Goal: Browse casually

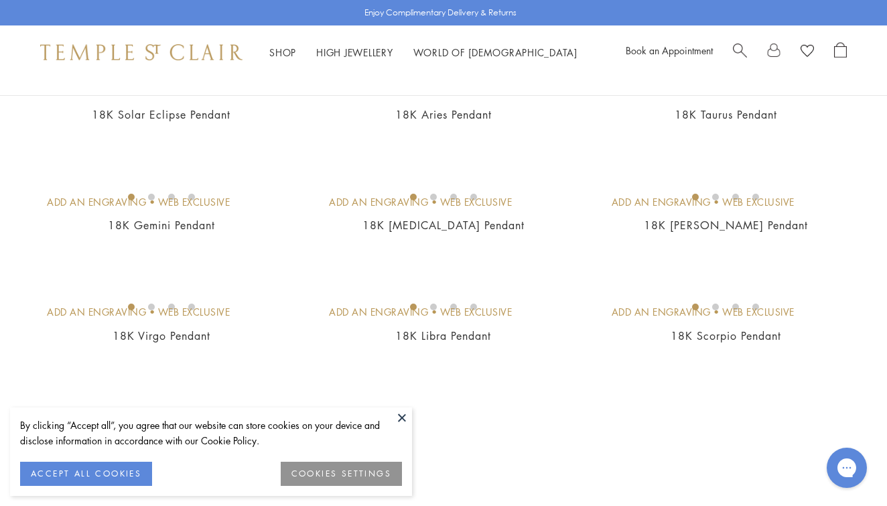
scroll to position [2248, 0]
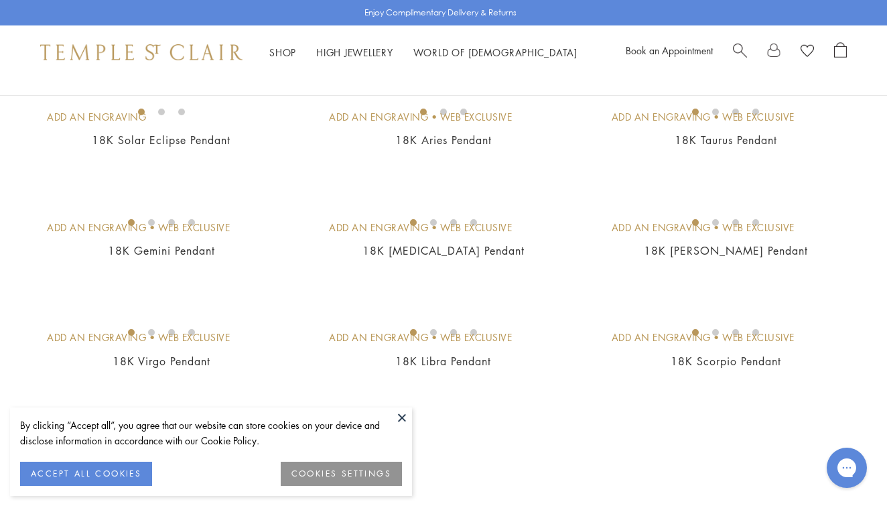
click at [0, 0] on img at bounding box center [0, 0] width 0 height 0
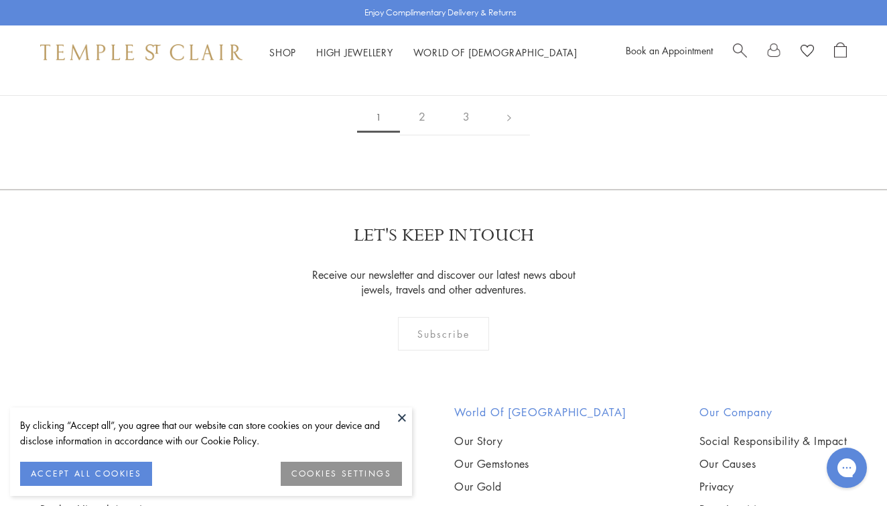
scroll to position [2757, 0]
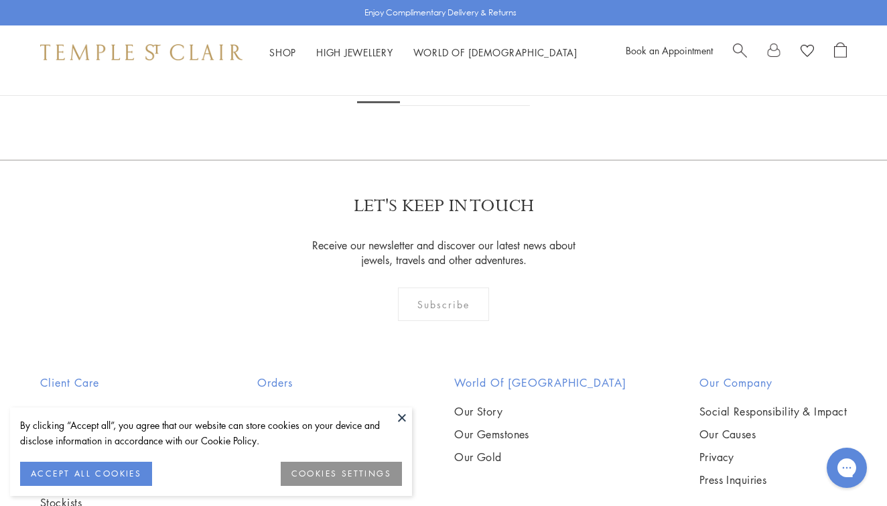
click at [401, 417] on button at bounding box center [402, 417] width 20 height 20
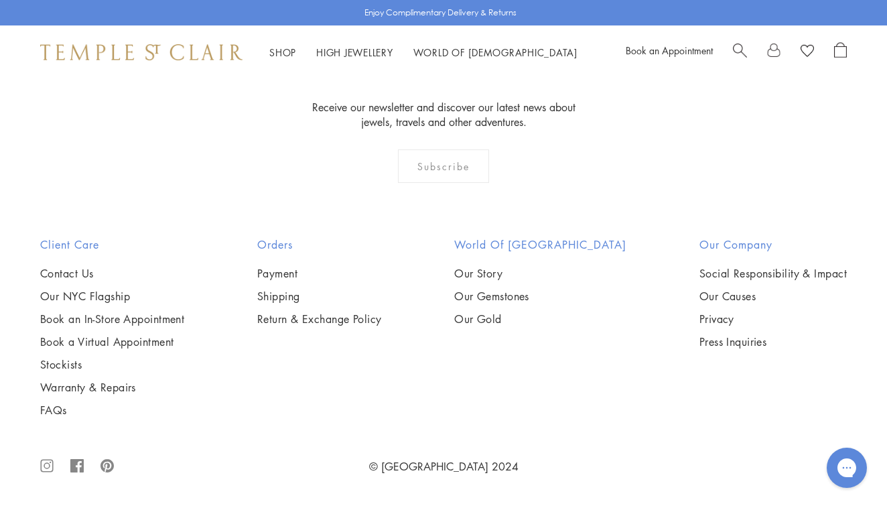
scroll to position [2984, 0]
click at [0, 0] on img at bounding box center [0, 0] width 0 height 0
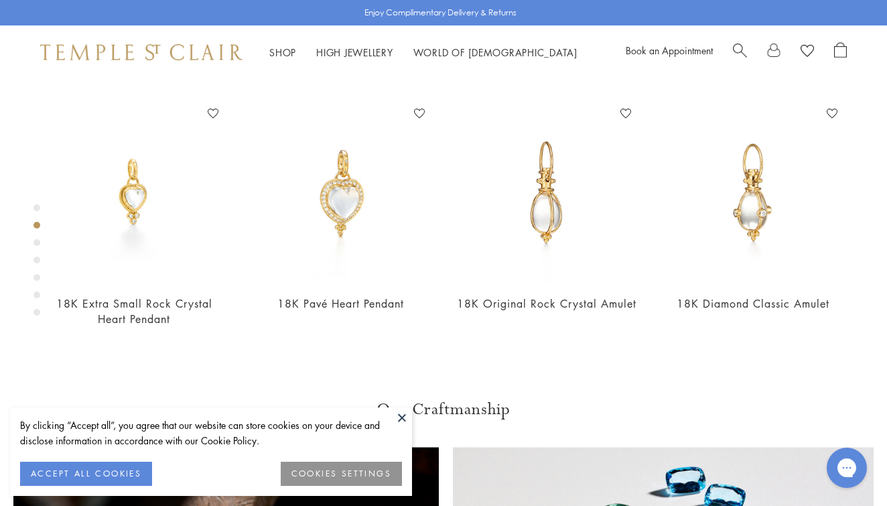
scroll to position [501, 0]
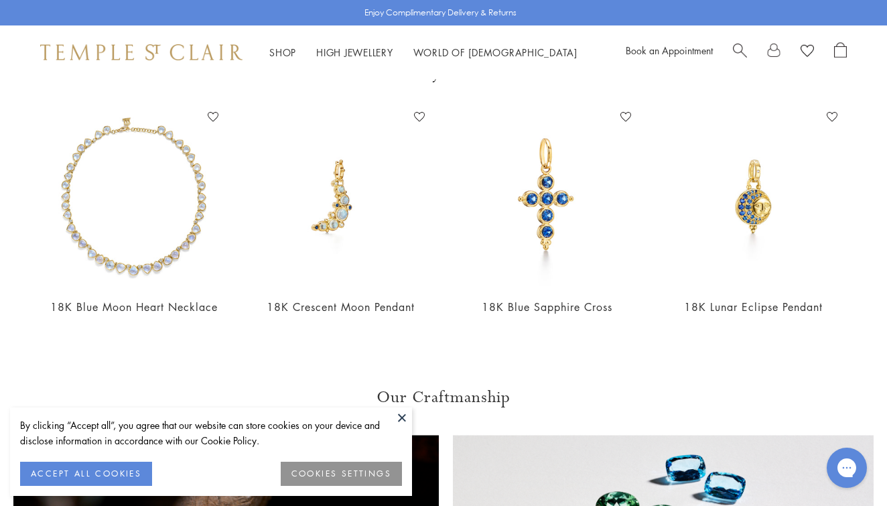
scroll to position [475, 0]
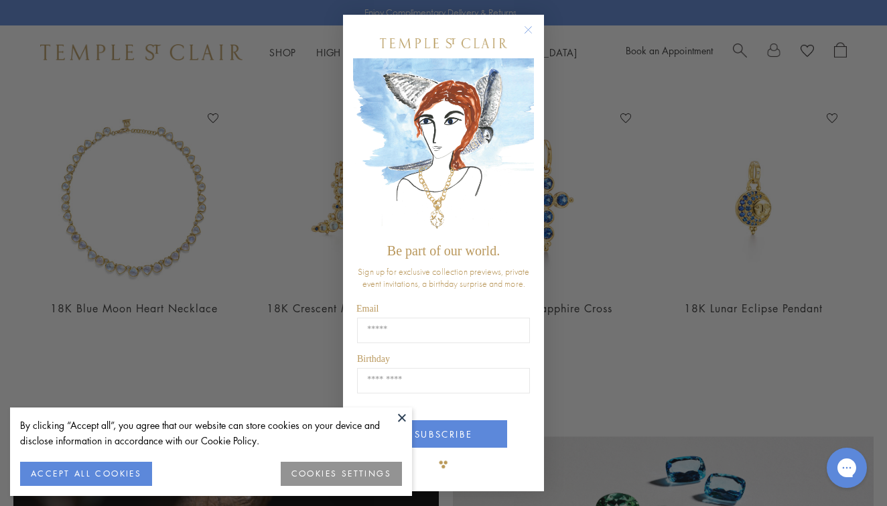
click at [526, 29] on circle "Close dialog" at bounding box center [528, 29] width 16 height 16
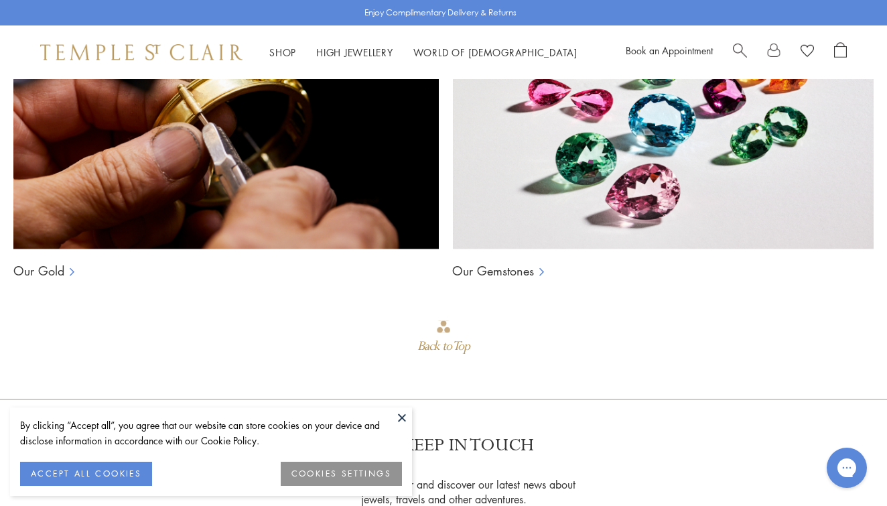
scroll to position [950, 0]
